Goal: Task Accomplishment & Management: Manage account settings

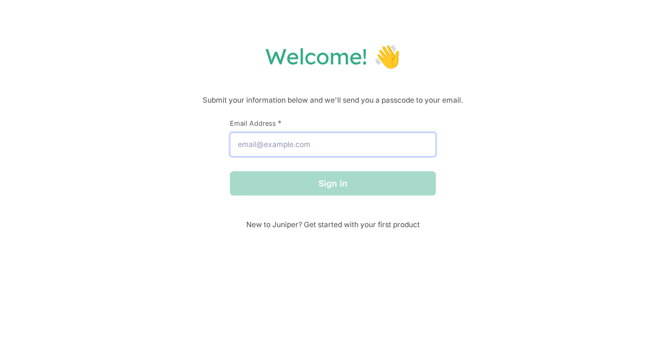
click at [320, 148] on input "Email Address *" at bounding box center [333, 144] width 206 height 24
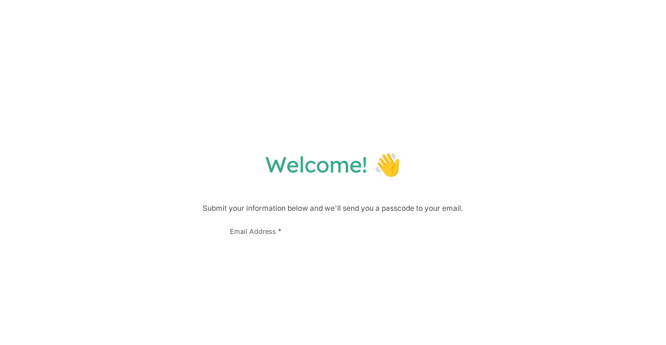
scroll to position [85, 0]
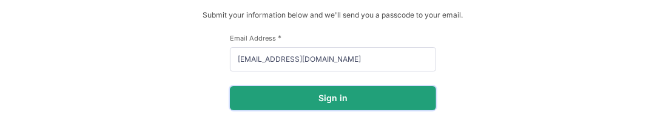
click at [331, 107] on button "Sign in" at bounding box center [333, 98] width 206 height 24
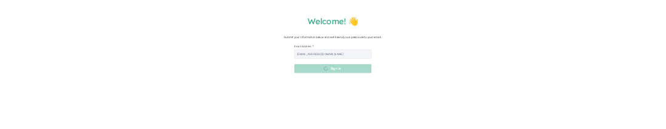
scroll to position [0, 0]
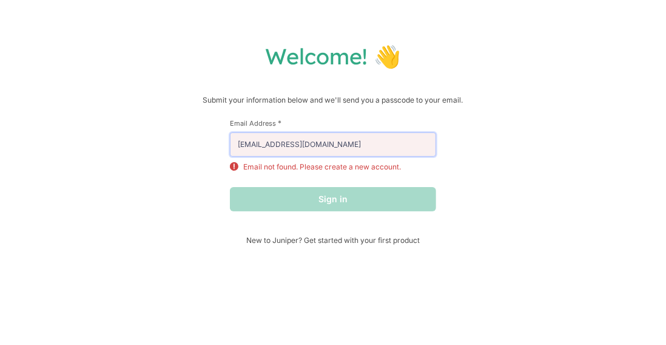
click at [362, 147] on input "[EMAIL_ADDRESS][DOMAIN_NAME]" at bounding box center [333, 144] width 206 height 24
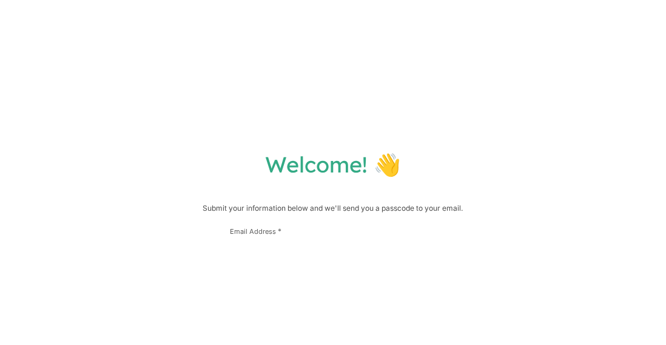
scroll to position [85, 0]
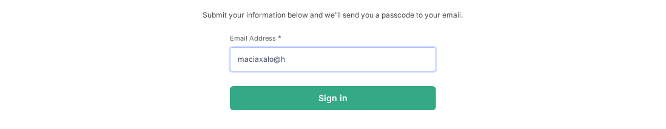
type input "maciaxalo@"
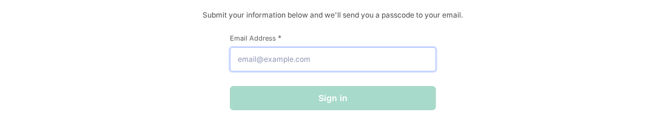
click at [292, 66] on input "Email Address *" at bounding box center [333, 59] width 206 height 24
type input "[EMAIL_ADDRESS][DOMAIN_NAME]"
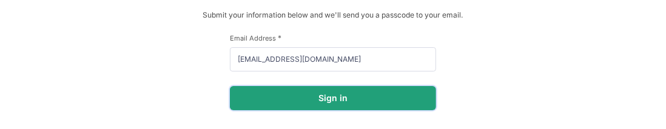
click at [347, 108] on button "Sign in" at bounding box center [333, 98] width 206 height 24
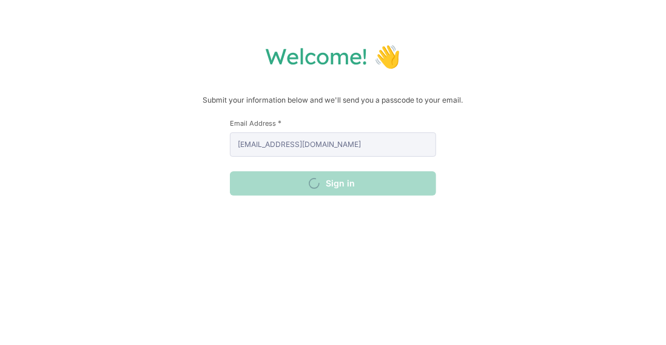
scroll to position [0, 0]
